Goal: Information Seeking & Learning: Learn about a topic

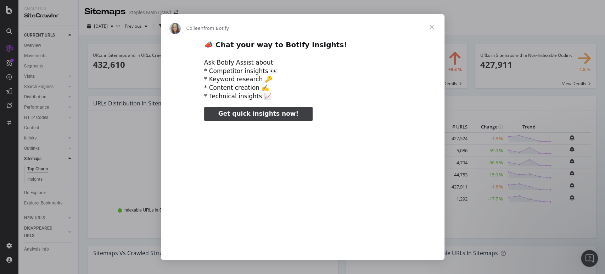
type input "1832351"
click at [432, 27] on span "Close" at bounding box center [432, 27] width 26 height 26
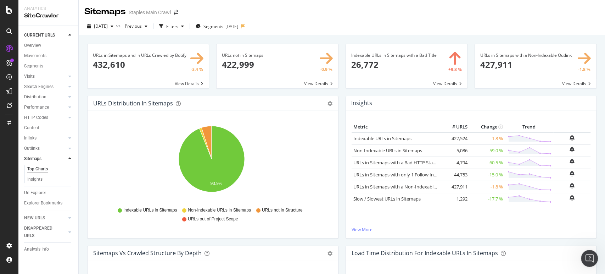
click at [311, 82] on span at bounding box center [277, 66] width 121 height 44
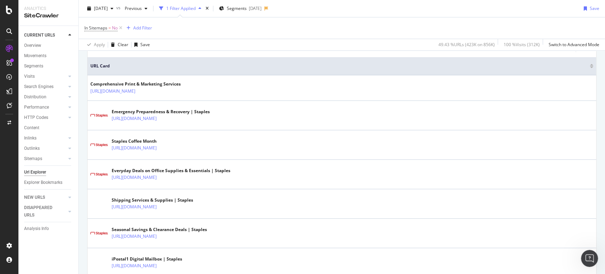
scroll to position [157, 0]
click at [144, 29] on div "Add Filter" at bounding box center [142, 28] width 19 height 6
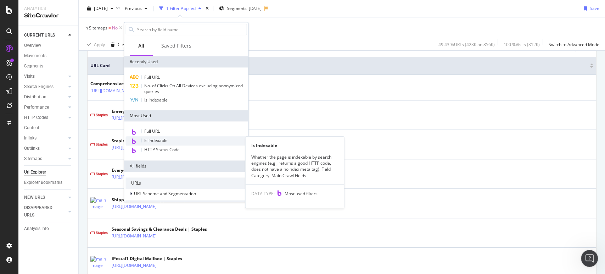
click at [159, 138] on span "Is Indexable" at bounding box center [155, 140] width 23 height 6
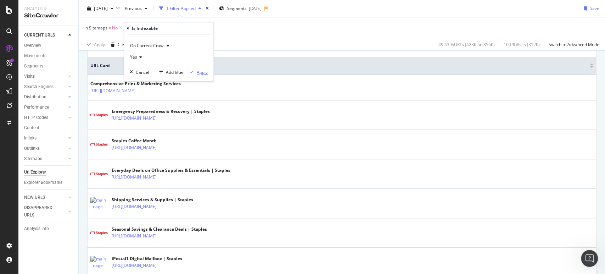
click at [202, 73] on div "Apply" at bounding box center [202, 72] width 11 height 6
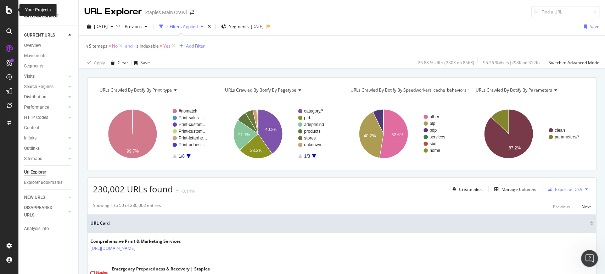
click at [3, 10] on div at bounding box center [9, 10] width 17 height 9
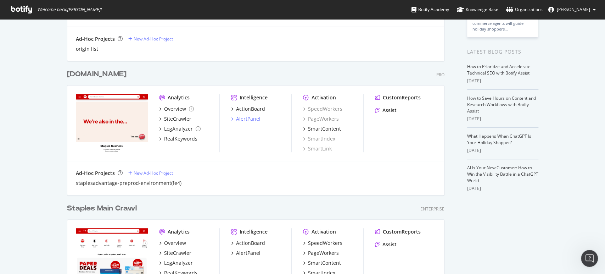
scroll to position [197, 0]
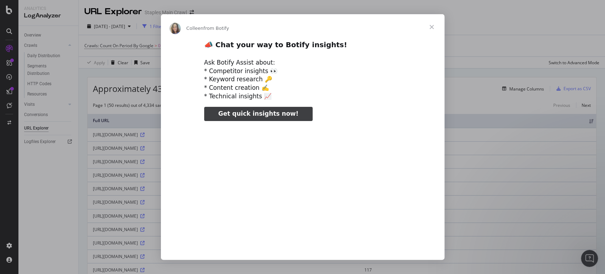
type input "72384"
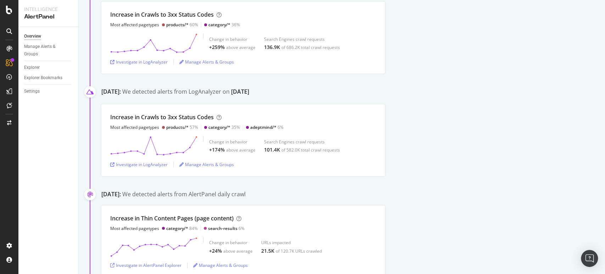
scroll to position [1733, 0]
click at [149, 164] on div "Investigate in LogAnalyzer" at bounding box center [138, 165] width 57 height 6
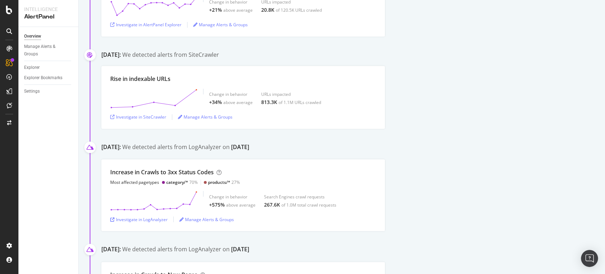
scroll to position [2127, 0]
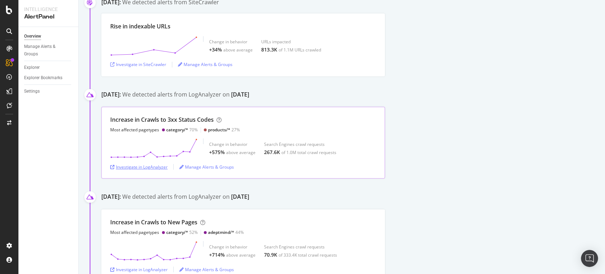
click at [136, 166] on div "Investigate in LogAnalyzer" at bounding box center [138, 167] width 57 height 6
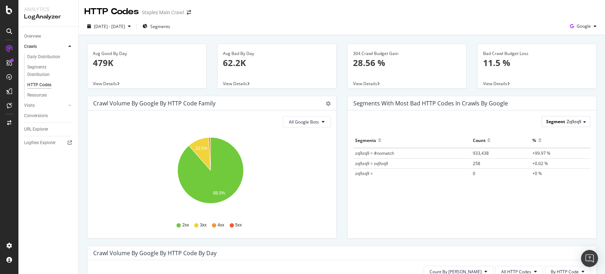
click at [583, 121] on span at bounding box center [584, 121] width 3 height 1
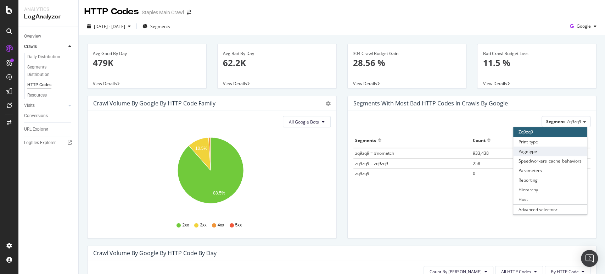
click at [555, 152] on div "Pagetype" at bounding box center [550, 151] width 74 height 10
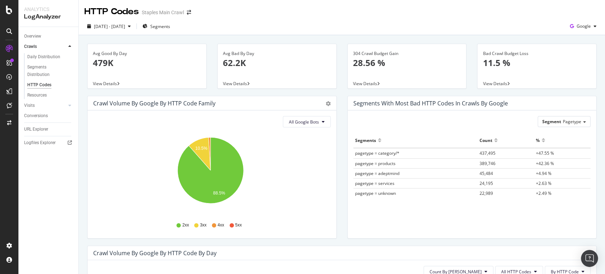
drag, startPoint x: 406, startPoint y: 213, endPoint x: 345, endPoint y: 172, distance: 73.4
click at [347, 172] on div "Segments with most bad HTTP codes in Crawls by google Segment Pagetype Hold CTR…" at bounding box center [472, 167] width 250 height 143
click at [580, 120] on div "Segment Pagetype" at bounding box center [564, 121] width 52 height 10
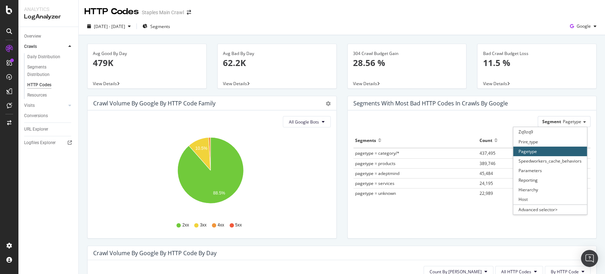
click at [338, 109] on div "Crawl Volume by google by HTTP Code Family Pie Table All Google Bots Hold CTRL …" at bounding box center [212, 171] width 260 height 150
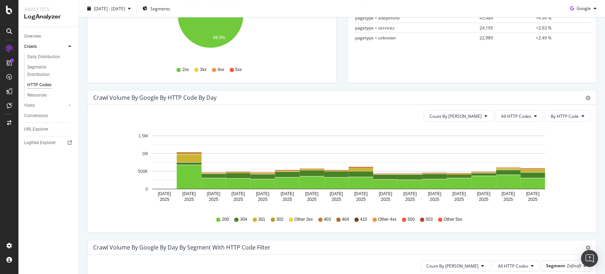
scroll to position [157, 0]
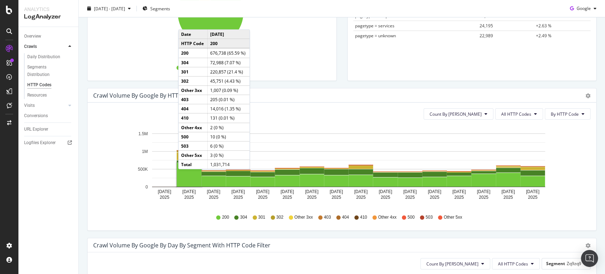
click at [185, 176] on rect "A chart." at bounding box center [189, 175] width 25 height 24
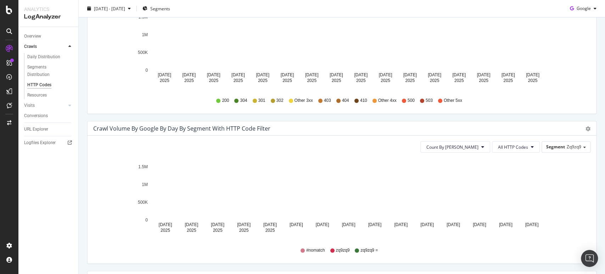
scroll to position [276, 0]
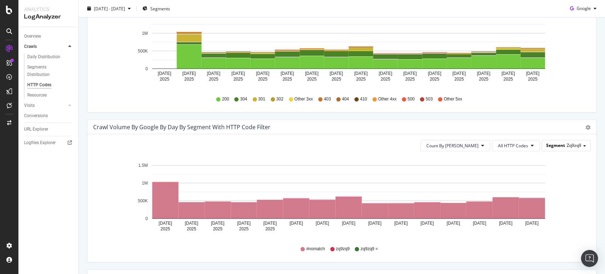
click at [577, 146] on div "Segment Zq9zq9" at bounding box center [566, 145] width 48 height 10
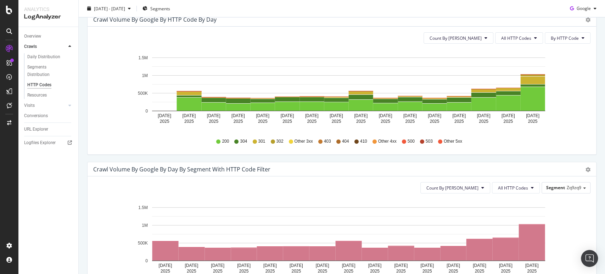
scroll to position [236, 0]
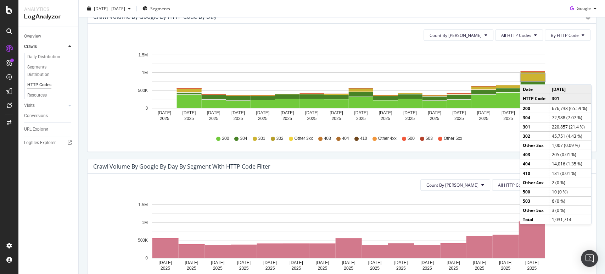
click at [527, 77] on rect "A chart." at bounding box center [533, 77] width 24 height 7
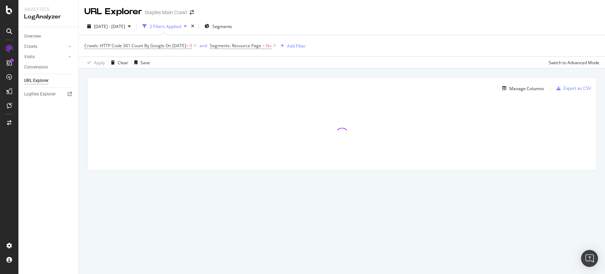
drag, startPoint x: 522, startPoint y: 79, endPoint x: 363, endPoint y: 73, distance: 159.0
click at [363, 73] on div "Manage Columns Export as CSV Full URL Crawls: HTTP Code 301 Count By Google" at bounding box center [342, 131] width 527 height 127
